Goal: Information Seeking & Learning: Find contact information

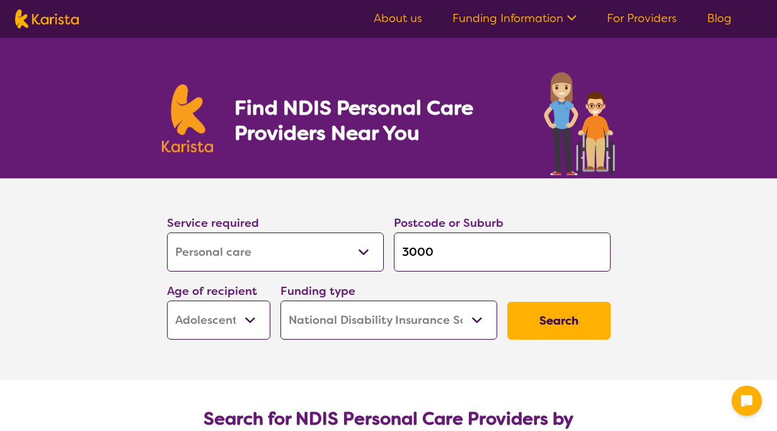
select select "Personal care"
select select "AS"
select select "NDIS"
select select "Personal care"
select select "AS"
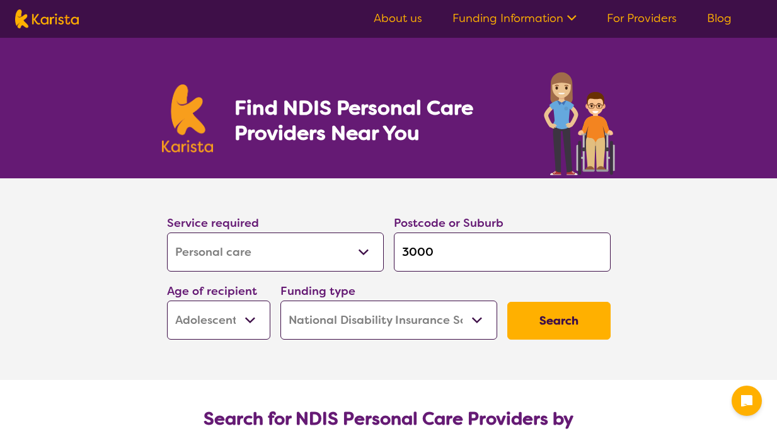
select select "NDIS"
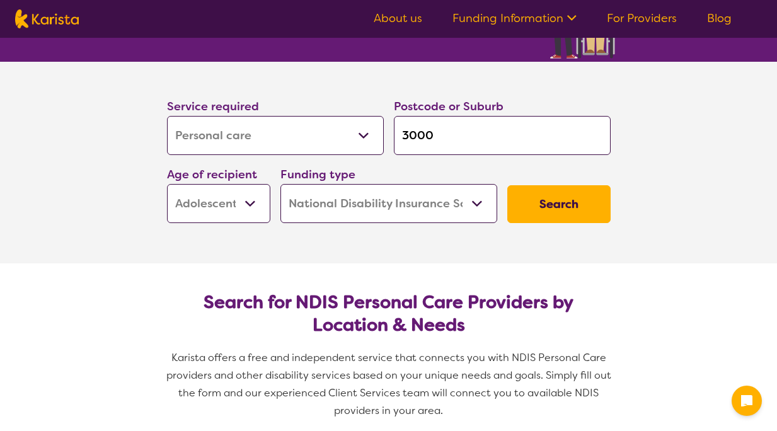
scroll to position [117, 0]
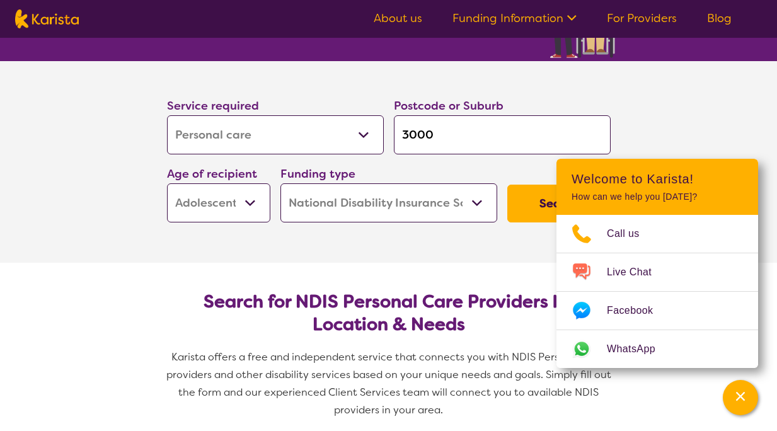
click at [438, 133] on input "3000" at bounding box center [502, 134] width 217 height 39
click at [233, 129] on select "Allied Health Assistant Assessment (ADHD or Autism) Behaviour support Counselli…" at bounding box center [275, 134] width 217 height 39
select select "[MEDICAL_DATA]"
click at [167, 115] on select "Allied Health Assistant Assessment (ADHD or Autism) Behaviour support Counselli…" at bounding box center [275, 134] width 217 height 39
select select "[MEDICAL_DATA]"
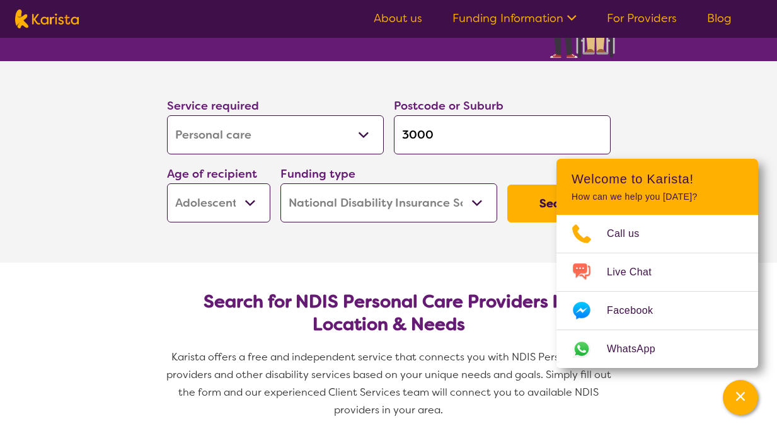
click at [335, 201] on select "Home Care Package (HCP) National Disability Insurance Scheme (NDIS) I don't know" at bounding box center [389, 202] width 217 height 39
click at [281, 183] on select "Home Care Package (HCP) National Disability Insurance Scheme (NDIS) I don't know" at bounding box center [389, 202] width 217 height 39
click at [511, 202] on button "Search" at bounding box center [559, 204] width 103 height 38
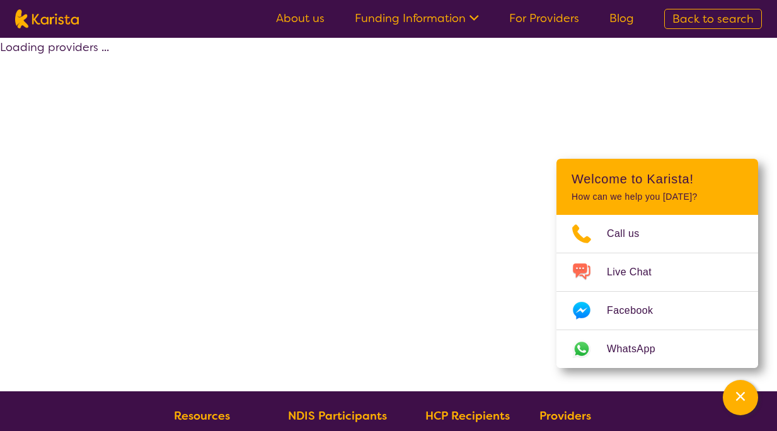
select select "by_score"
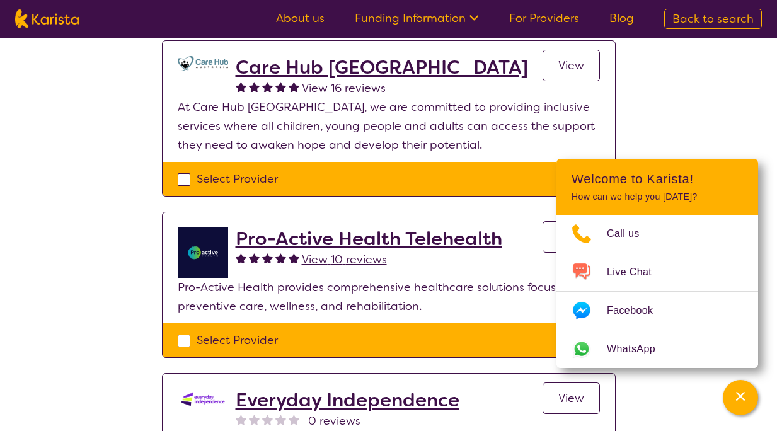
scroll to position [1227, 0]
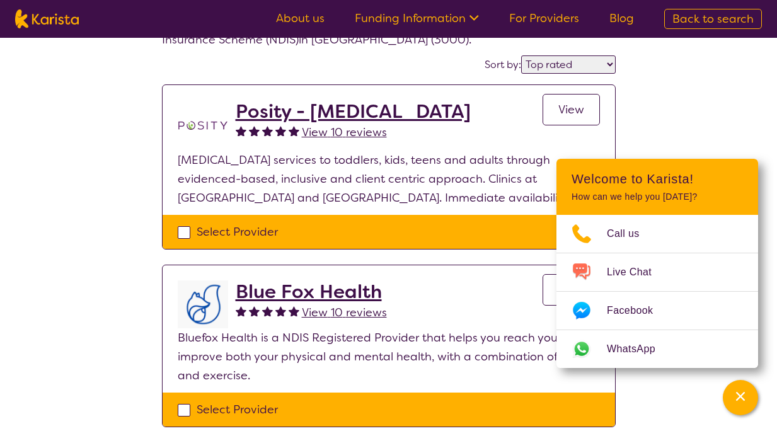
select select "Personal care"
select select "AS"
select select "NDIS"
select select "Personal care"
select select "AS"
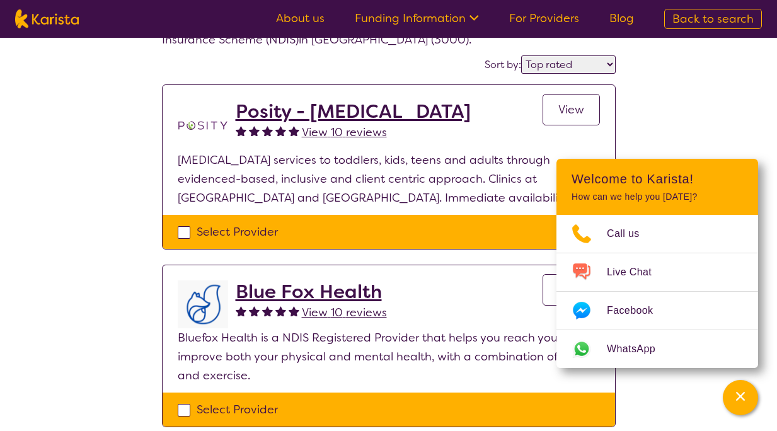
select select "NDIS"
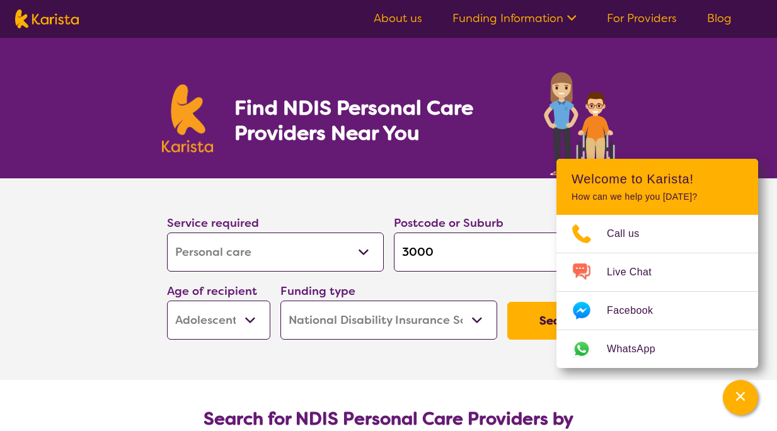
click at [443, 250] on input "3000" at bounding box center [502, 252] width 217 height 39
type input "300"
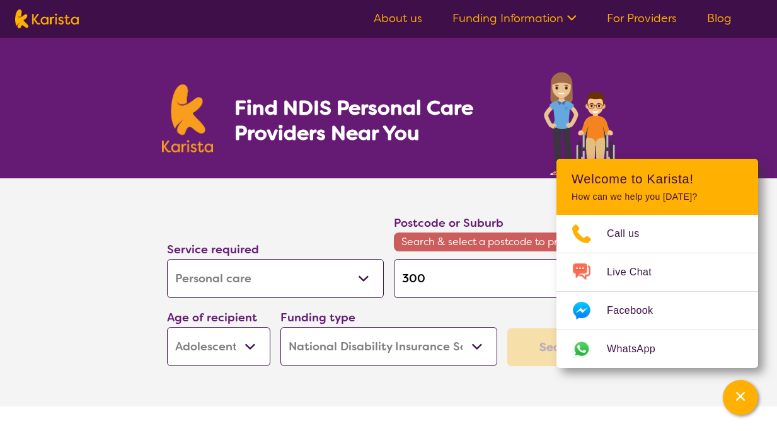
type input "3006"
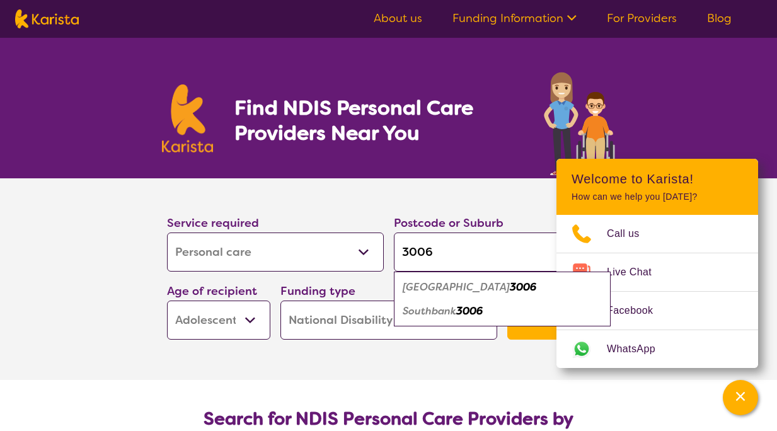
type input "300"
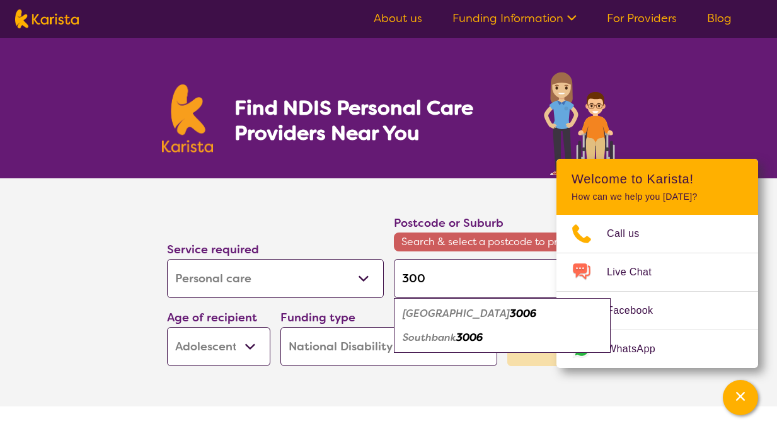
type input "30"
type input "3"
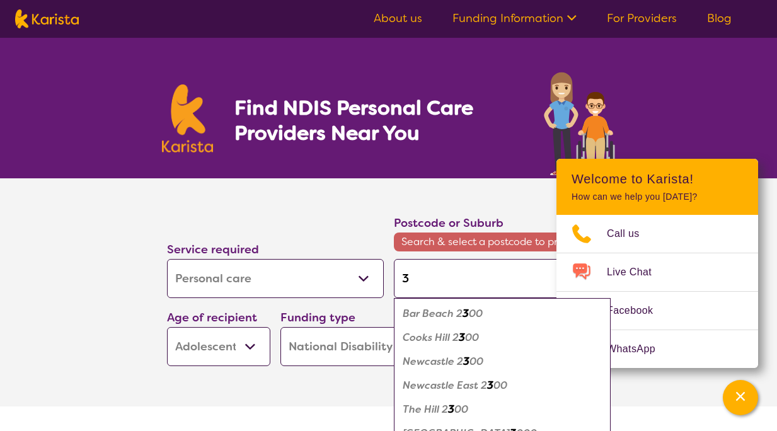
type input "38"
type input "380"
type input "3805"
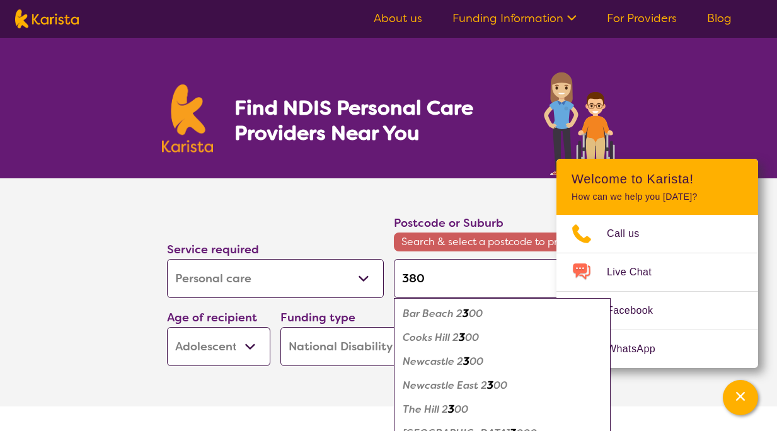
type input "3805"
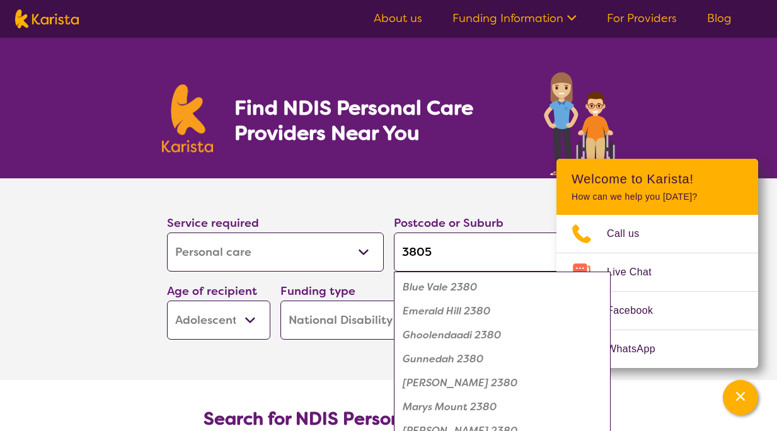
type input "380"
type input "3806"
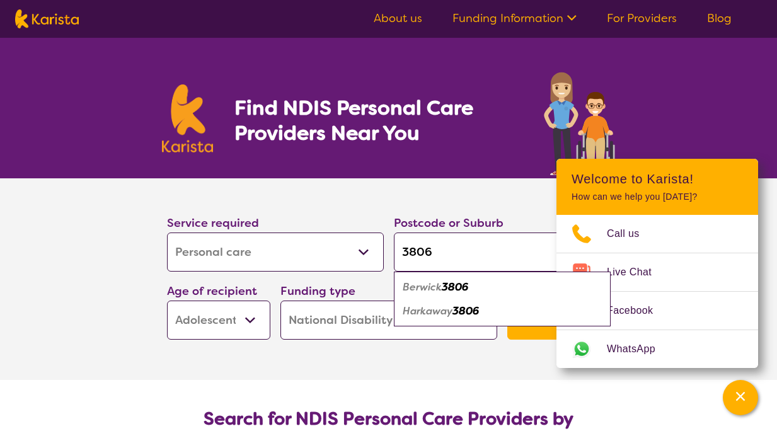
type input "3806"
click at [442, 290] on em "Berwick" at bounding box center [422, 287] width 39 height 13
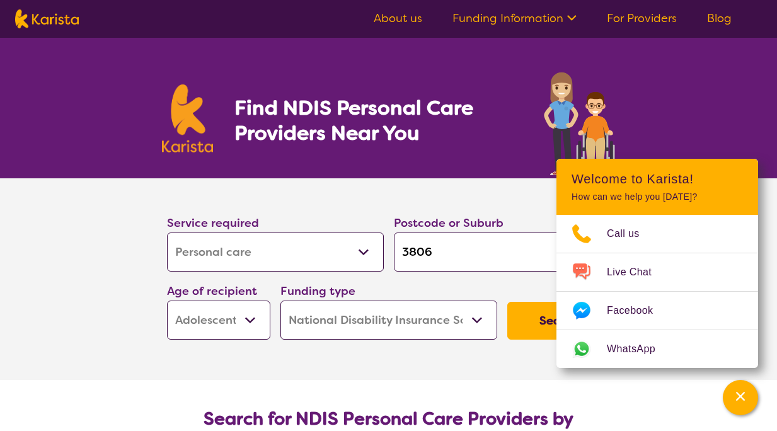
click at [298, 260] on select "Allied Health Assistant Assessment (ADHD or Autism) Behaviour support Counselli…" at bounding box center [275, 252] width 217 height 39
select select "[MEDICAL_DATA]"
click at [167, 233] on select "Allied Health Assistant Assessment (ADHD or Autism) Behaviour support Counselli…" at bounding box center [275, 252] width 217 height 39
select select "[MEDICAL_DATA]"
click at [542, 323] on button "Search" at bounding box center [559, 321] width 103 height 38
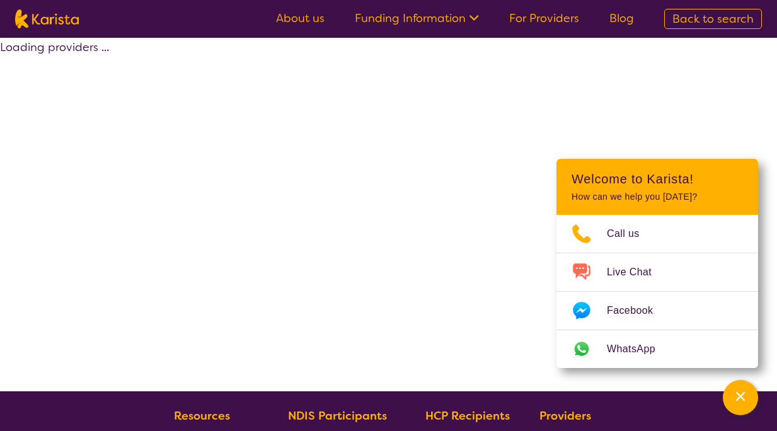
select select "by_score"
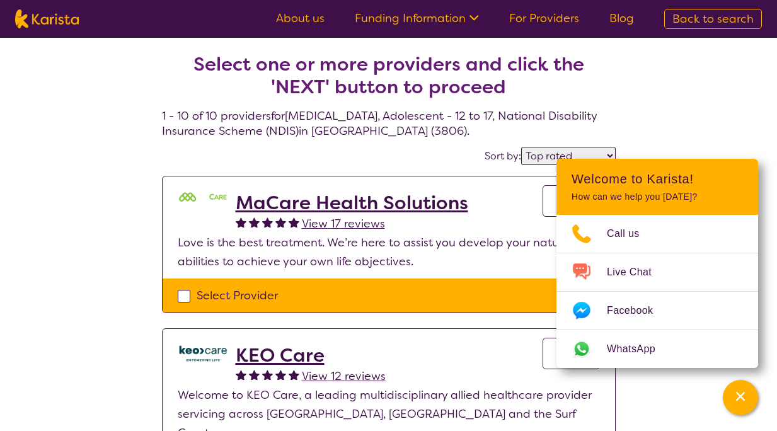
click at [335, 204] on h2 "MaCare Health Solutions" at bounding box center [352, 203] width 233 height 23
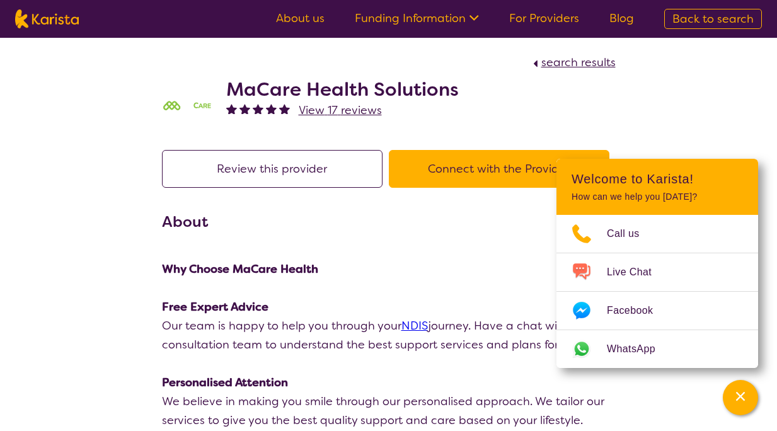
click at [436, 99] on h2 "MaCare Health Solutions" at bounding box center [342, 89] width 233 height 23
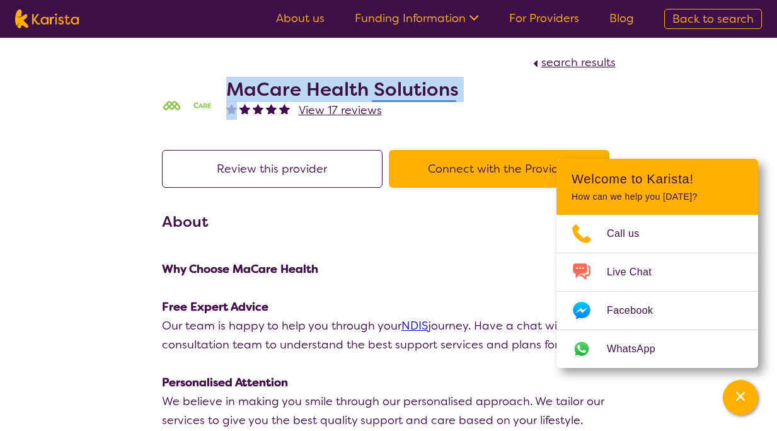
click at [436, 99] on h2 "MaCare Health Solutions" at bounding box center [342, 89] width 233 height 23
copy h2 "MaCare Health Solutions"
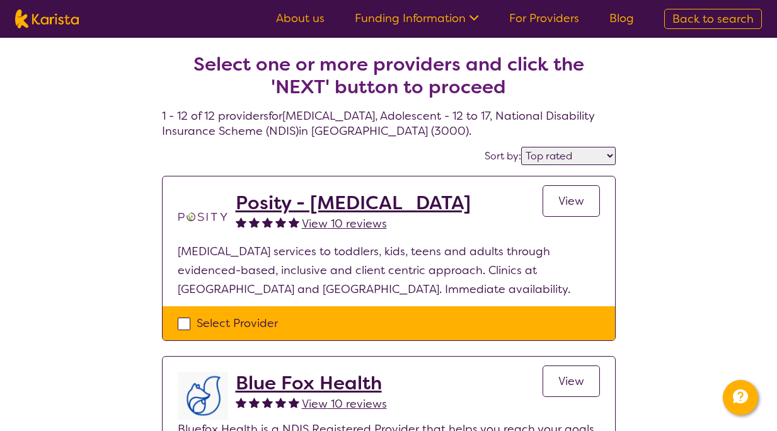
select select "by_score"
